Goal: Entertainment & Leisure: Consume media (video, audio)

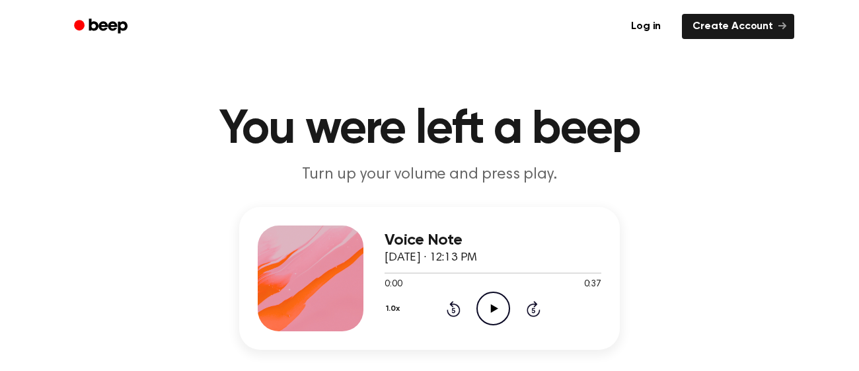
click at [495, 307] on icon "Play Audio" at bounding box center [493, 308] width 34 height 34
click at [488, 300] on icon "Play Audio" at bounding box center [493, 308] width 34 height 34
click at [483, 310] on icon "Play Audio" at bounding box center [493, 308] width 34 height 34
click at [493, 313] on icon "Play Audio" at bounding box center [493, 308] width 34 height 34
click at [487, 299] on icon "Play Audio" at bounding box center [493, 308] width 34 height 34
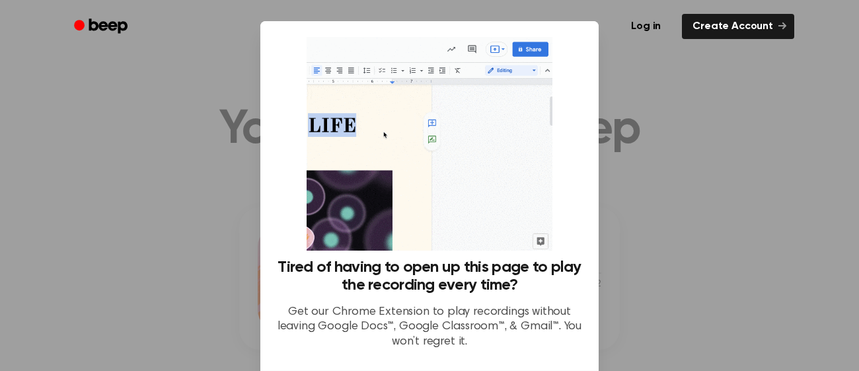
click at [603, 242] on div at bounding box center [429, 185] width 859 height 371
click at [639, 254] on div at bounding box center [429, 185] width 859 height 371
click at [614, 119] on div at bounding box center [429, 185] width 859 height 371
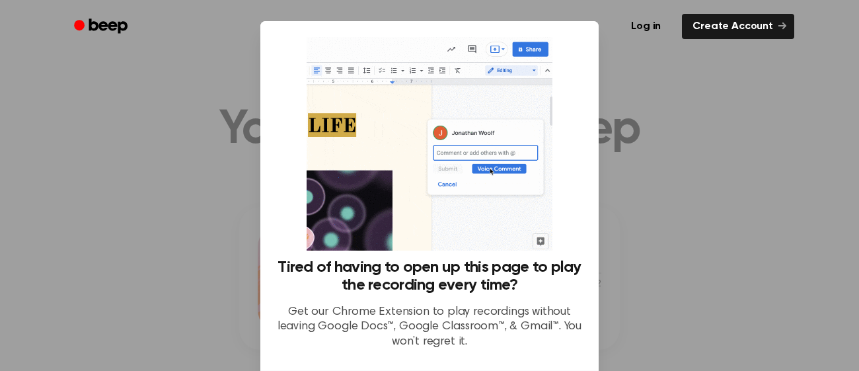
click at [661, 198] on div at bounding box center [429, 185] width 859 height 371
click at [633, 172] on div at bounding box center [429, 185] width 859 height 371
click at [572, 182] on div "Tired of having to open up this page to play the recording every time? Get our …" at bounding box center [429, 198] width 307 height 322
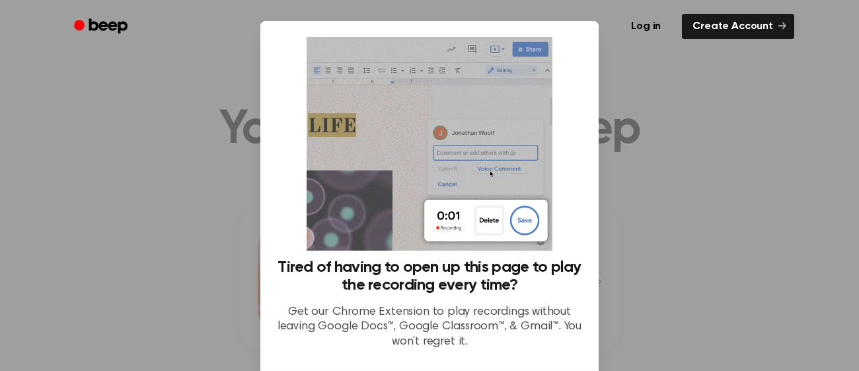
click at [558, 199] on div "Tired of having to open up this page to play the recording every time? Get our …" at bounding box center [429, 198] width 307 height 322
click at [417, 302] on div "Tired of having to open up this page to play the recording every time? Get our …" at bounding box center [429, 309] width 307 height 102
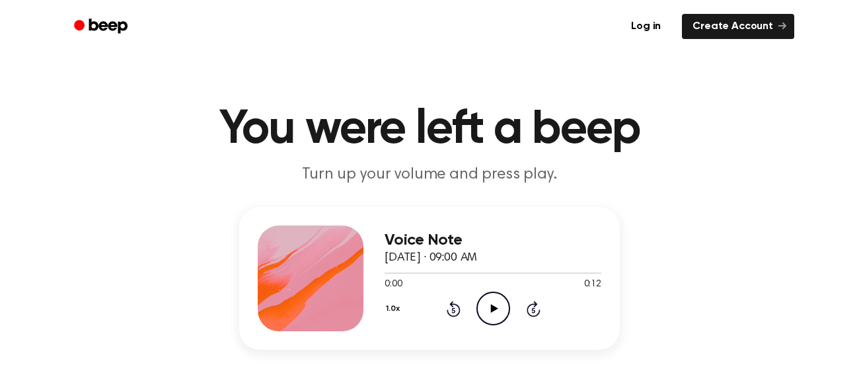
click at [493, 315] on icon "Play Audio" at bounding box center [493, 308] width 34 height 34
